Goal: Transaction & Acquisition: Purchase product/service

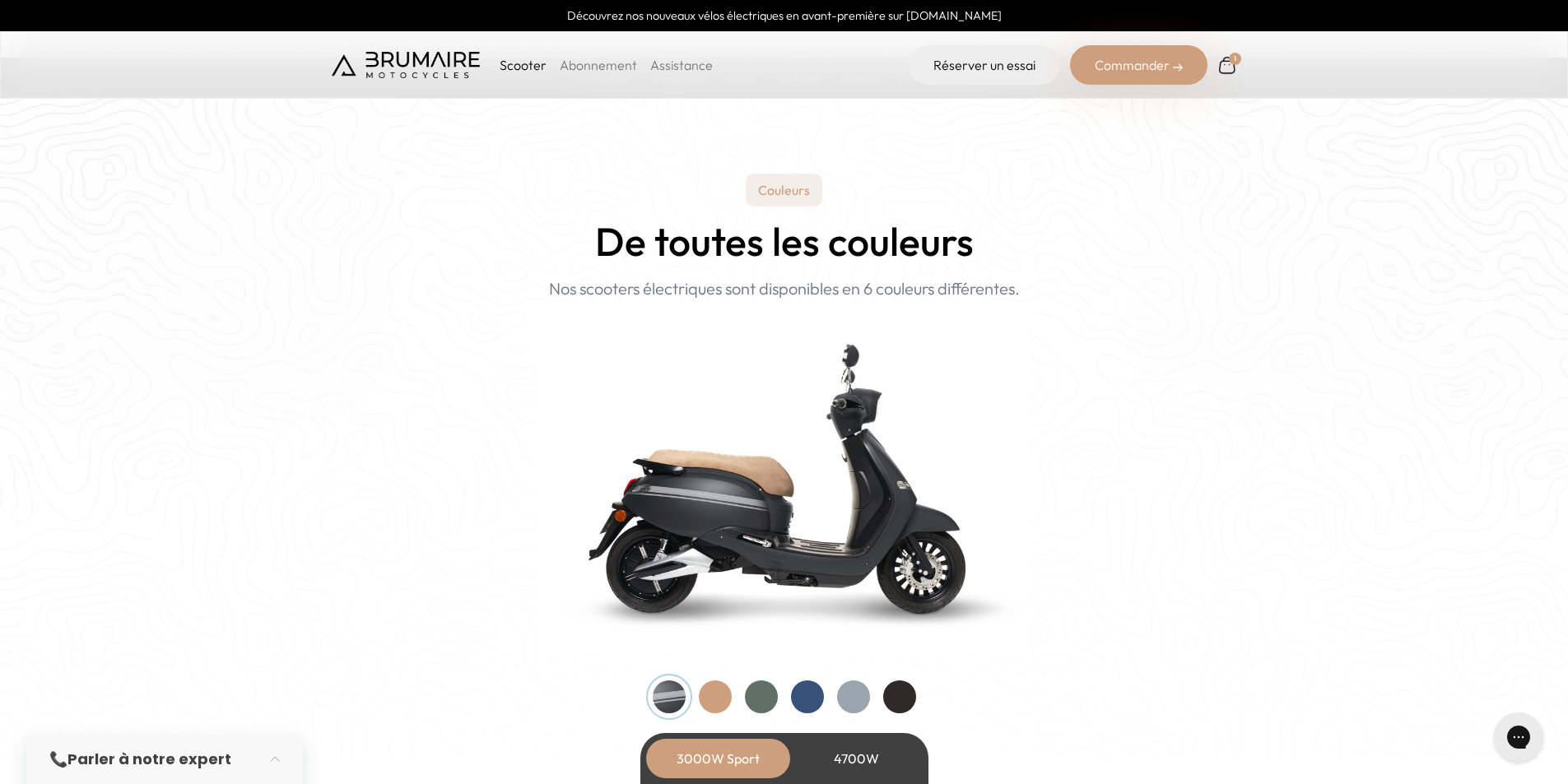
scroll to position [1481, 0]
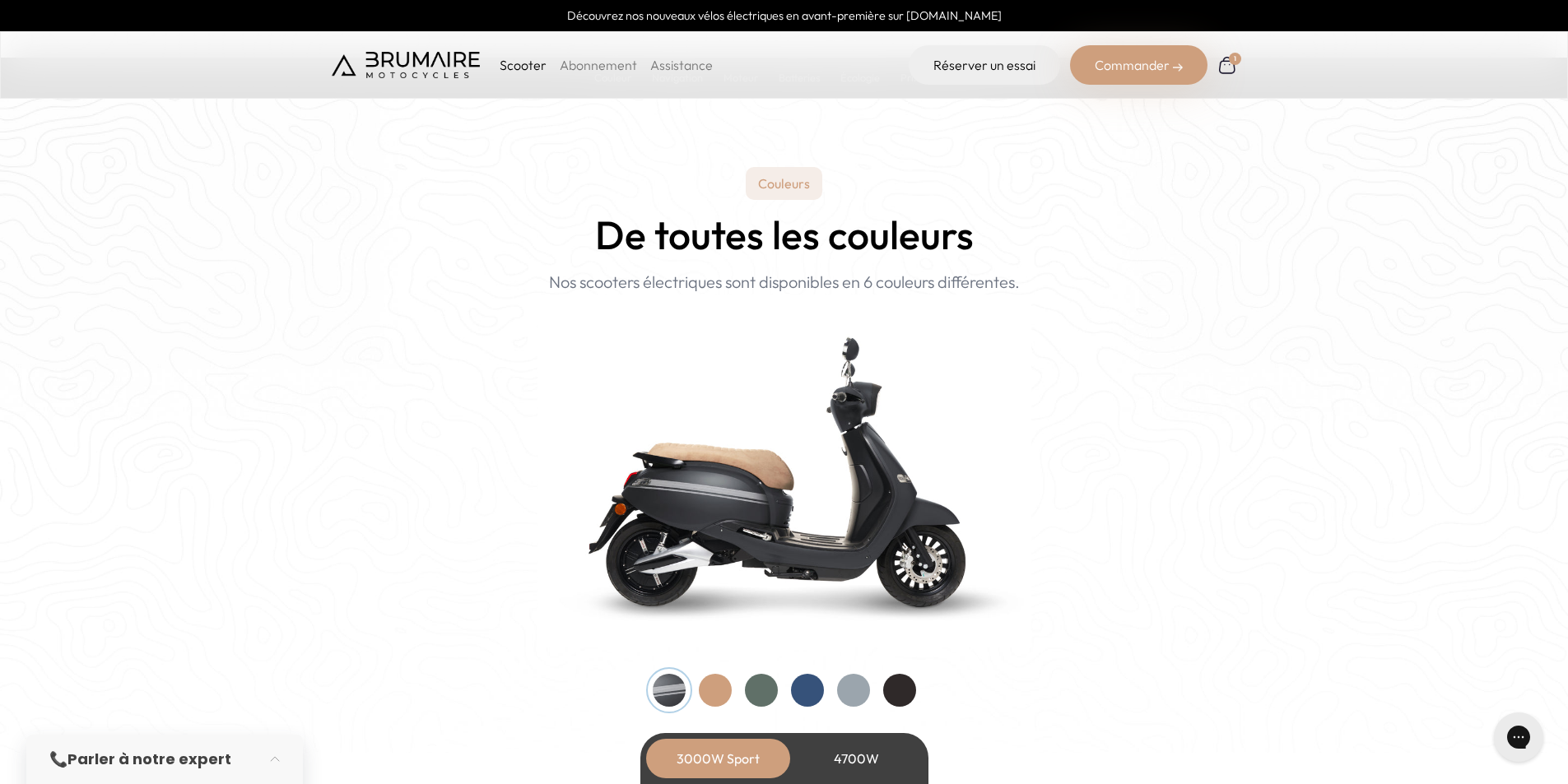
click at [898, 682] on div at bounding box center [899, 690] width 33 height 33
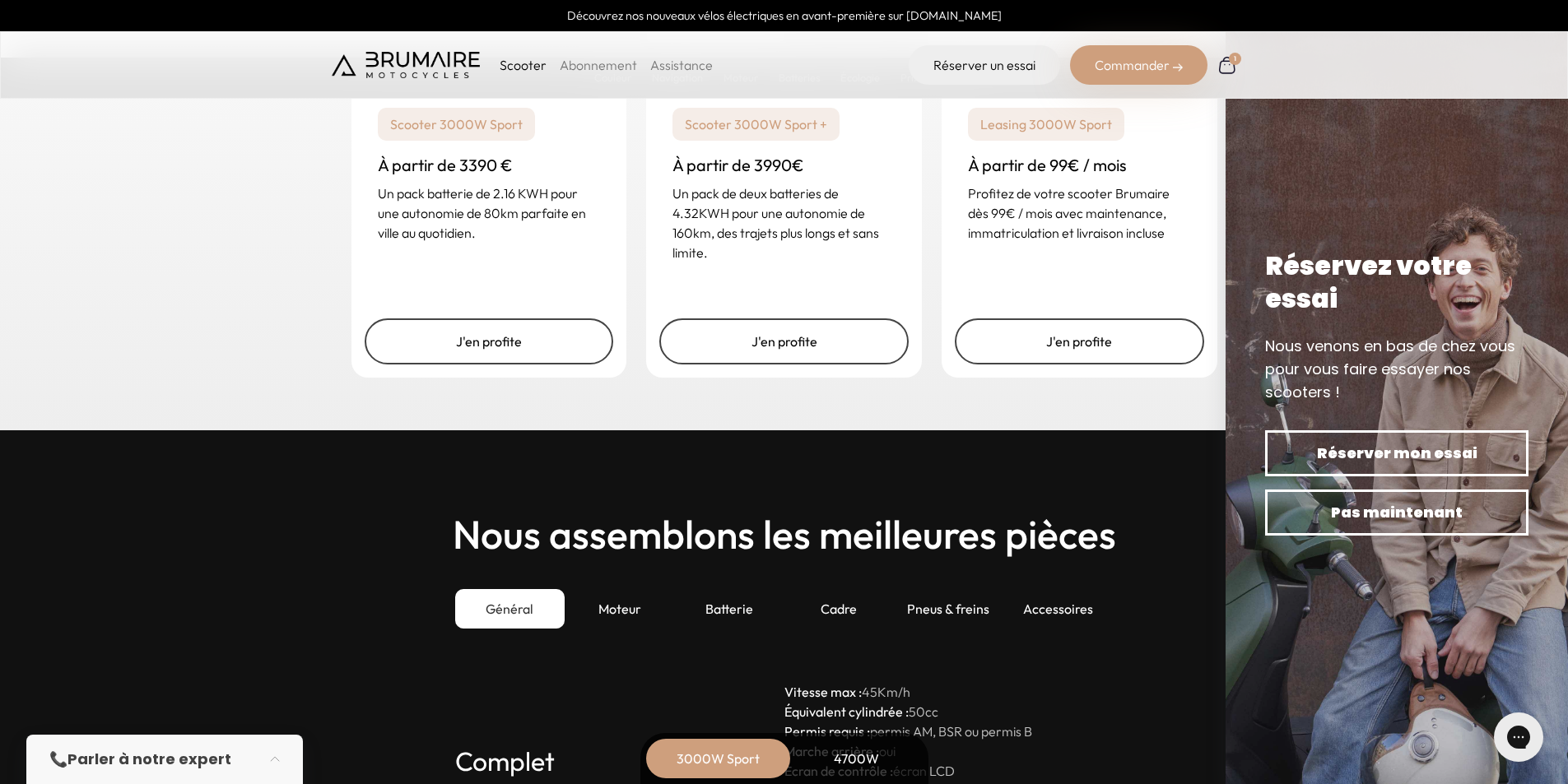
scroll to position [3949, 0]
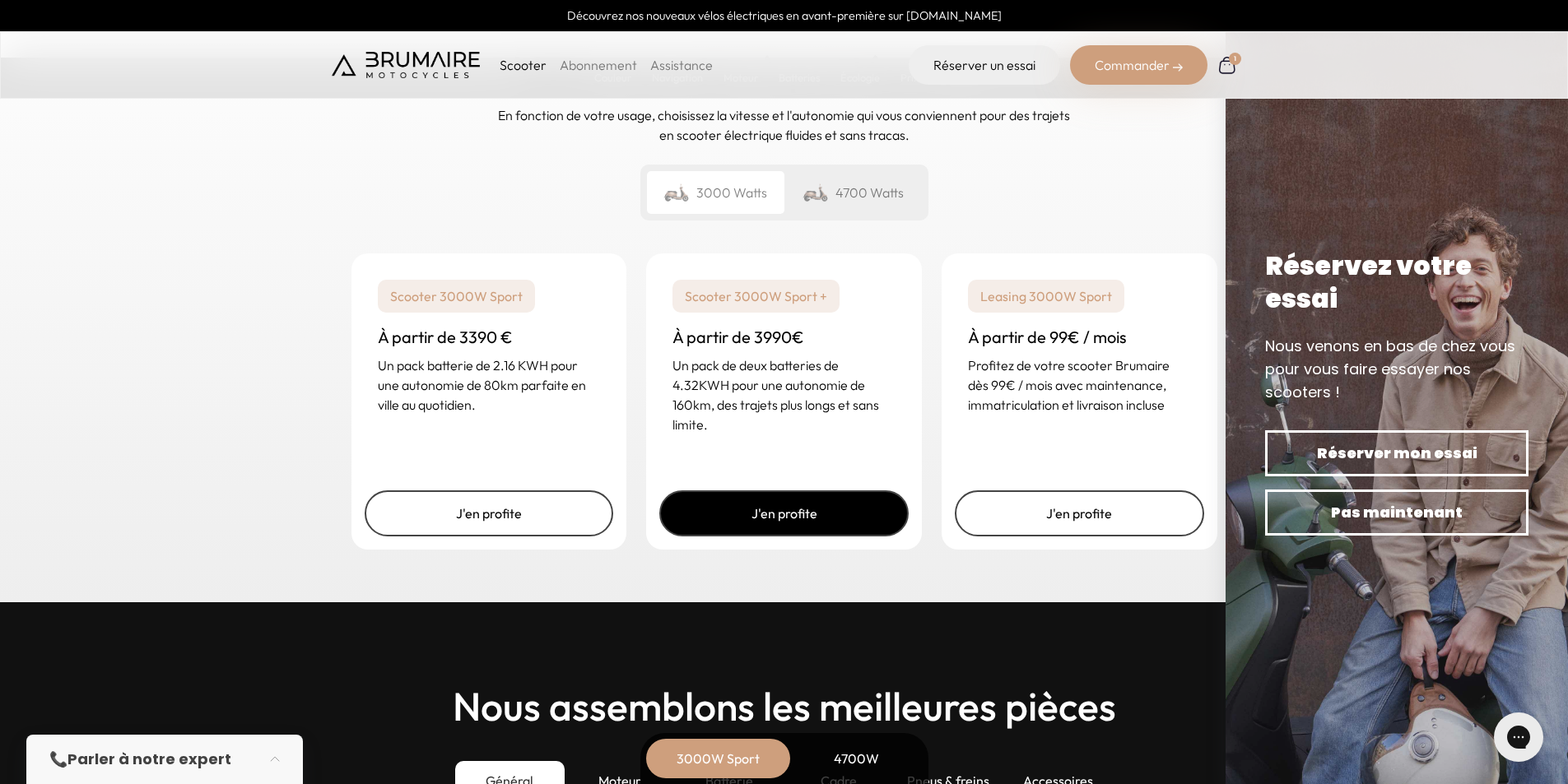
click at [761, 516] on link "J'en profite" at bounding box center [784, 513] width 249 height 46
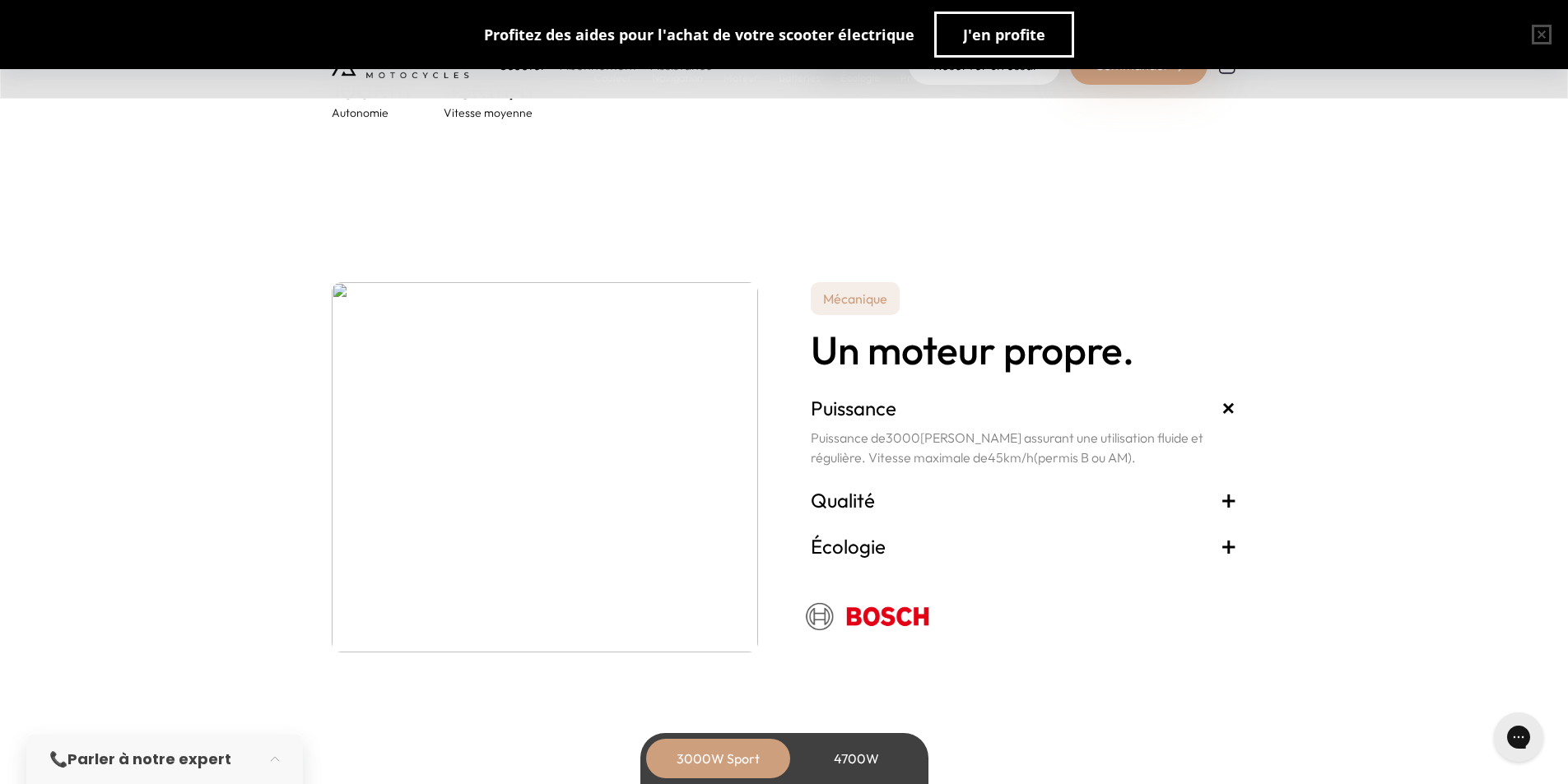
scroll to position [3045, 0]
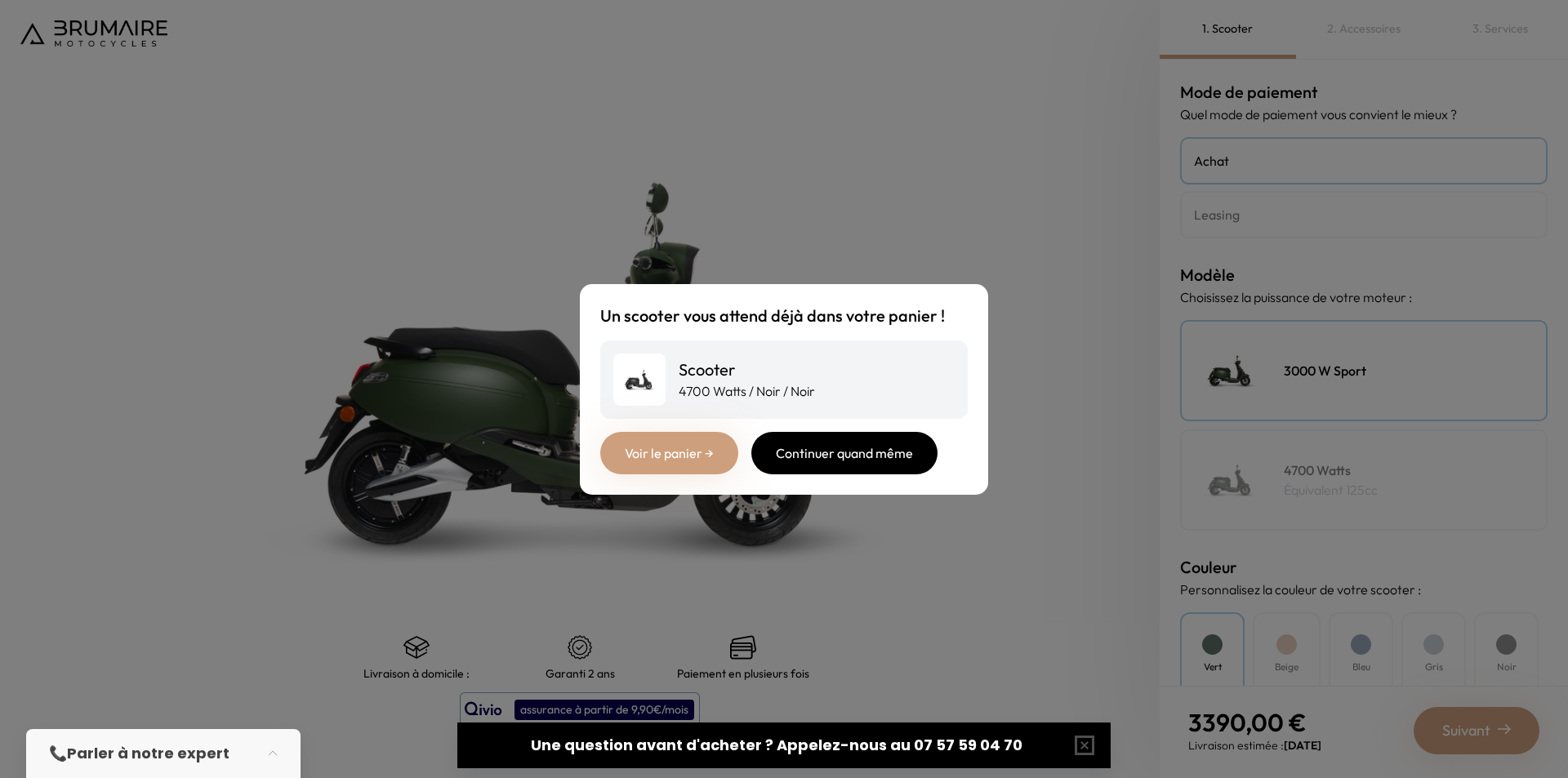
click at [854, 458] on div "Continuer quand même" at bounding box center [845, 453] width 186 height 42
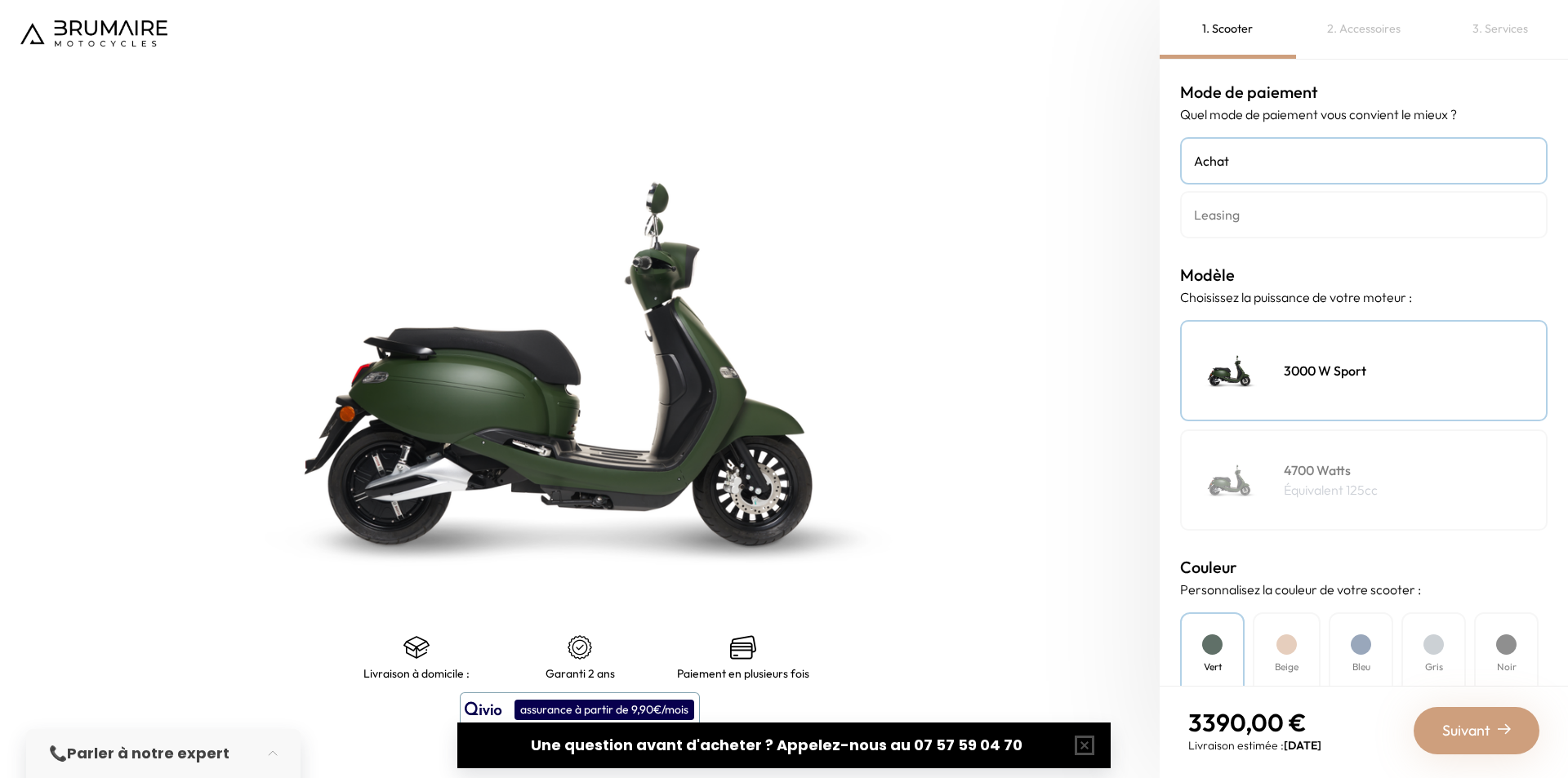
click at [1263, 493] on img at bounding box center [1231, 480] width 82 height 82
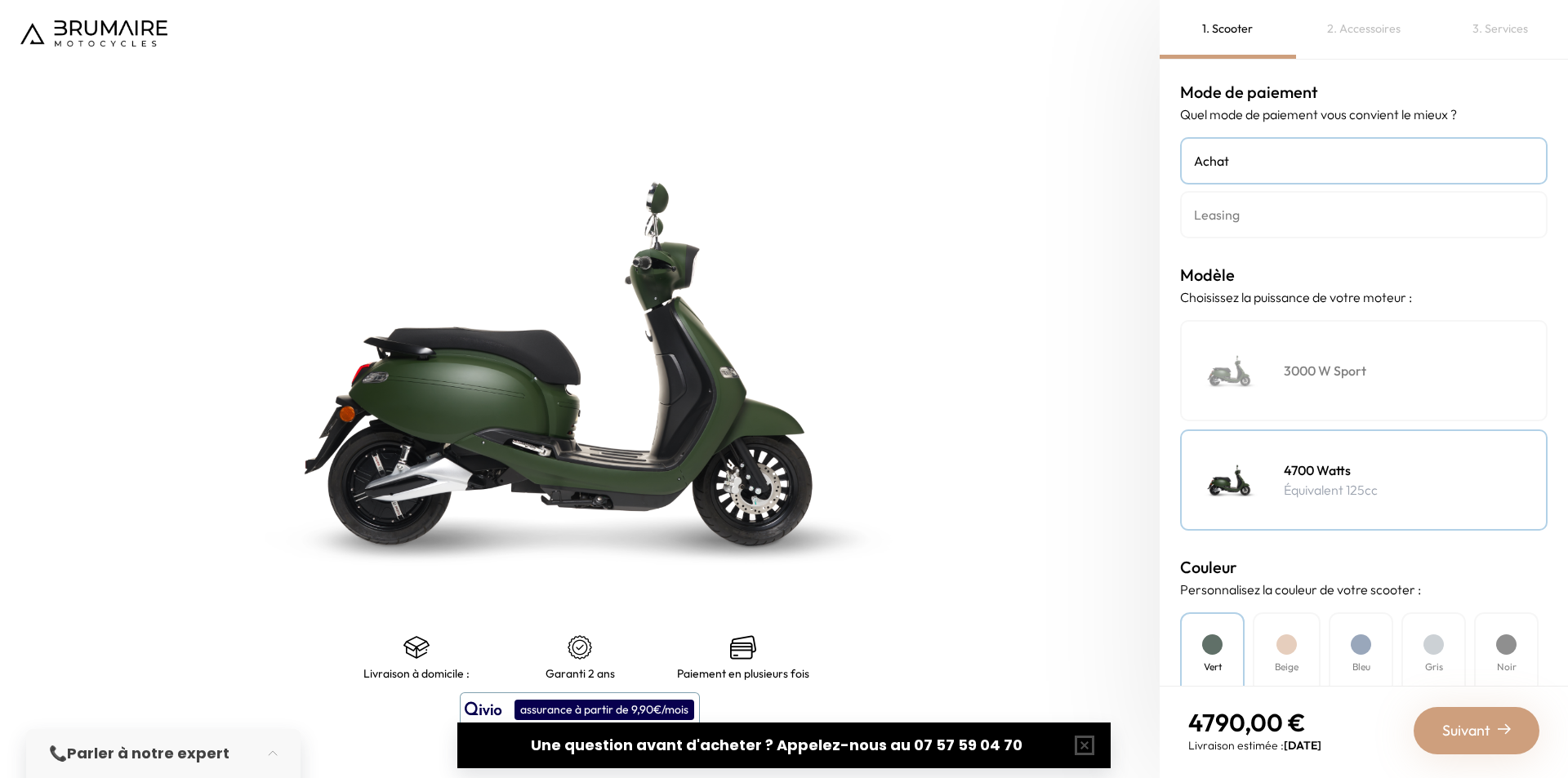
click at [1263, 483] on img at bounding box center [1231, 480] width 82 height 82
click at [1261, 483] on img at bounding box center [1231, 480] width 82 height 82
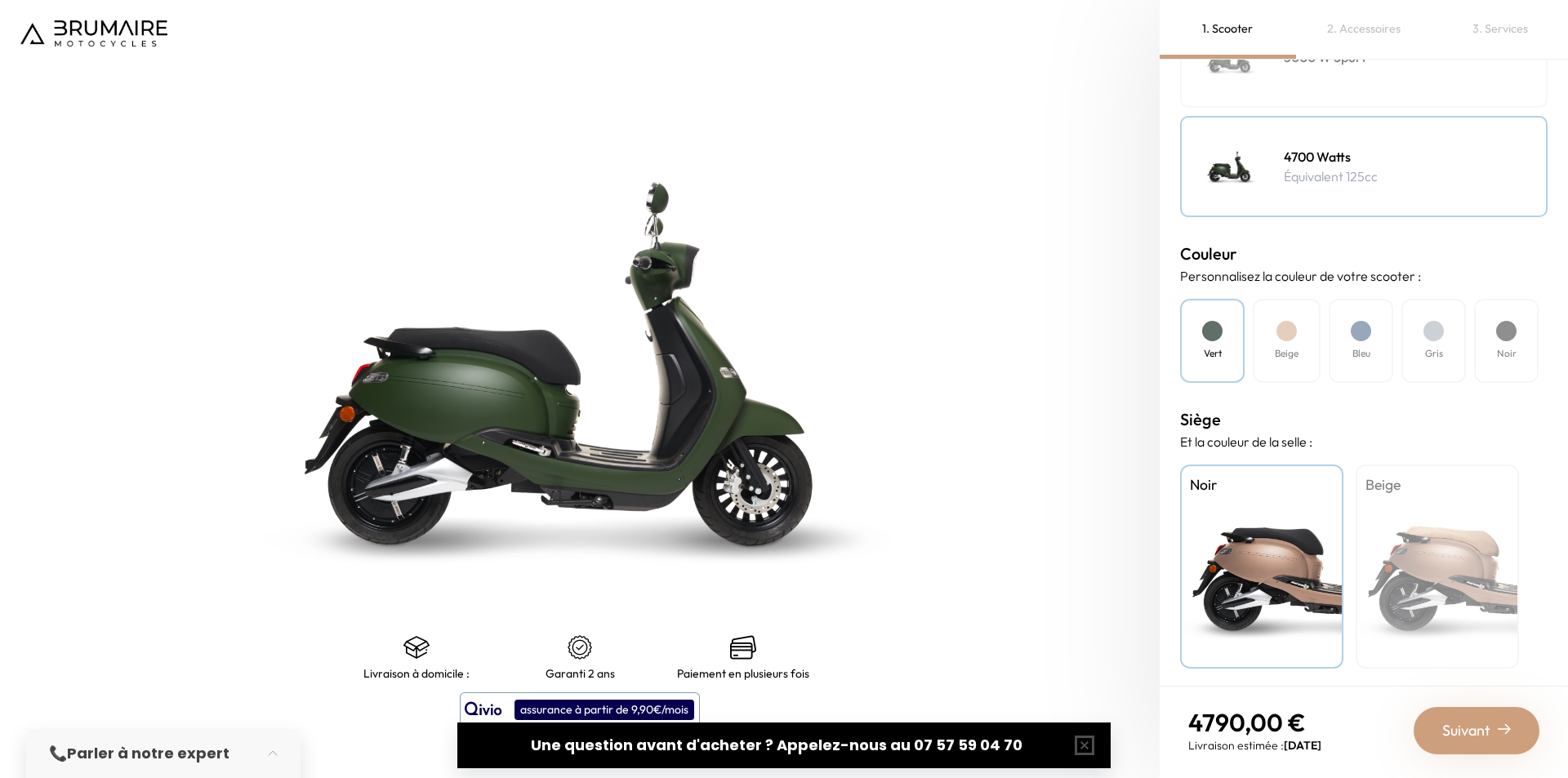
scroll to position [317, 0]
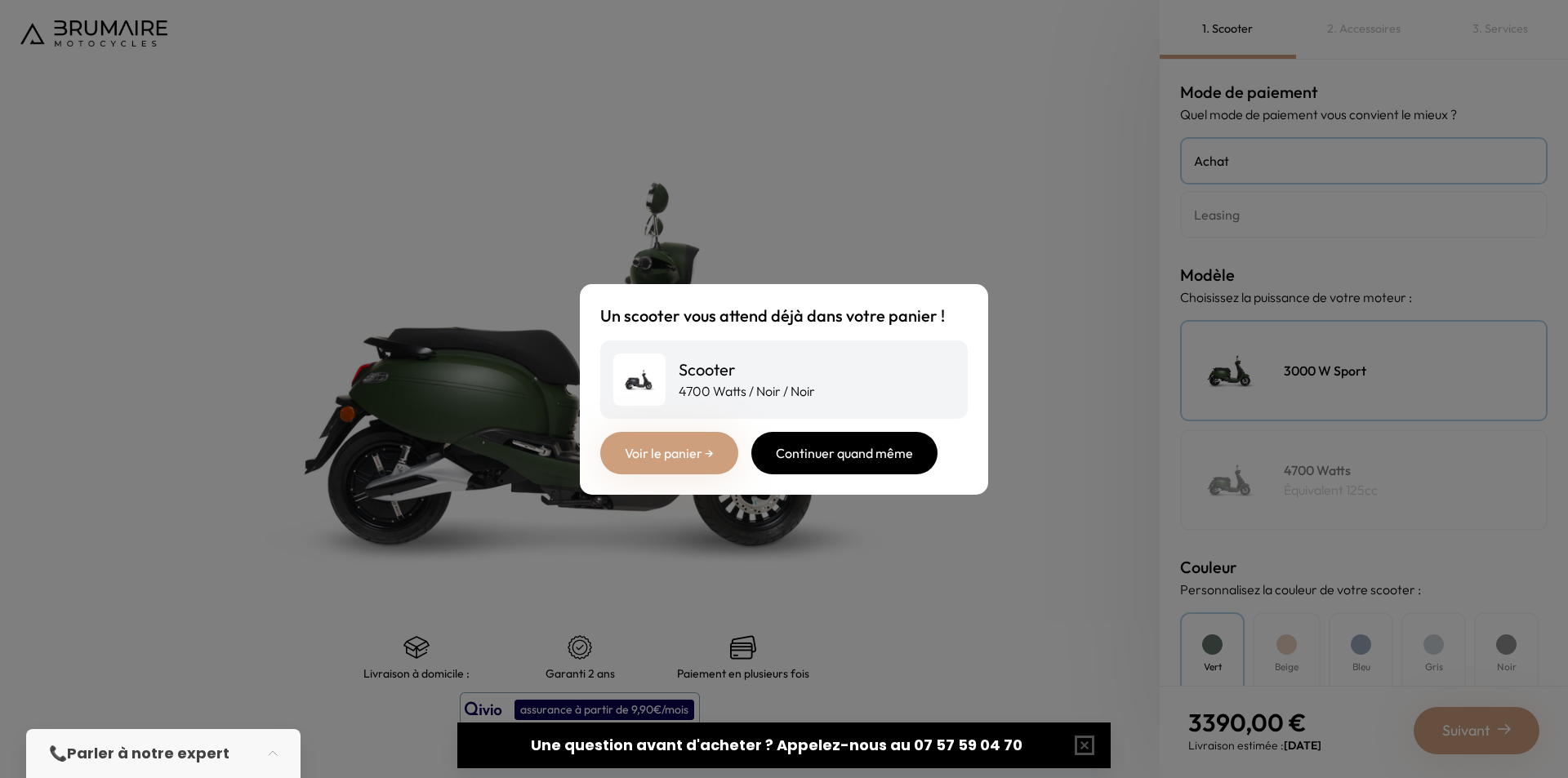
click at [835, 445] on div "Continuer quand même" at bounding box center [845, 453] width 186 height 42
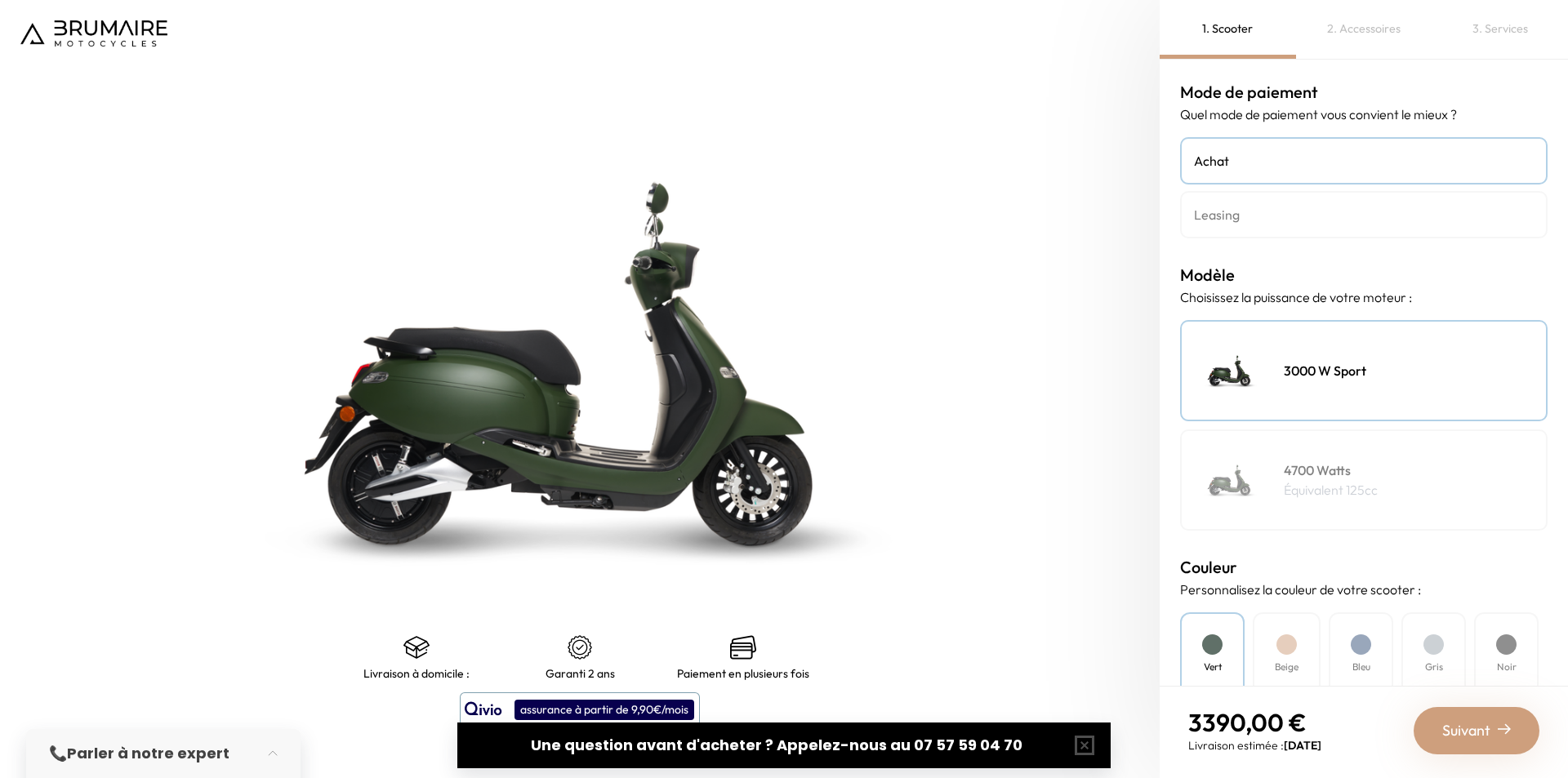
click at [1312, 464] on h4 "4700 Watts" at bounding box center [1331, 470] width 94 height 20
